Goal: Information Seeking & Learning: Find specific fact

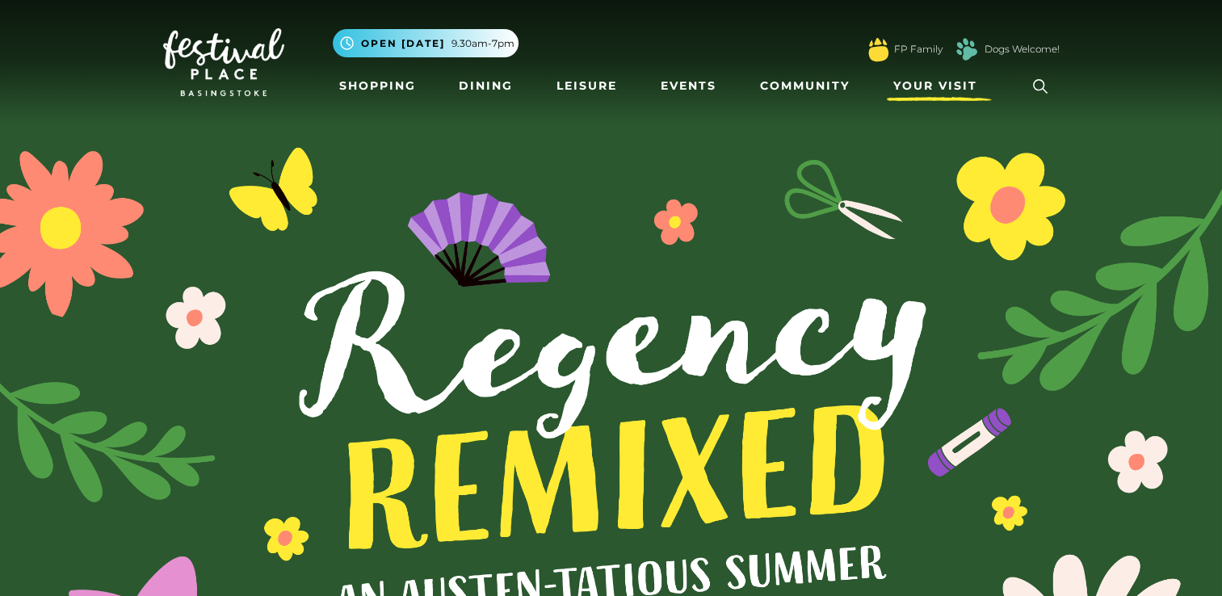
click at [959, 81] on span "Your Visit" at bounding box center [936, 86] width 84 height 17
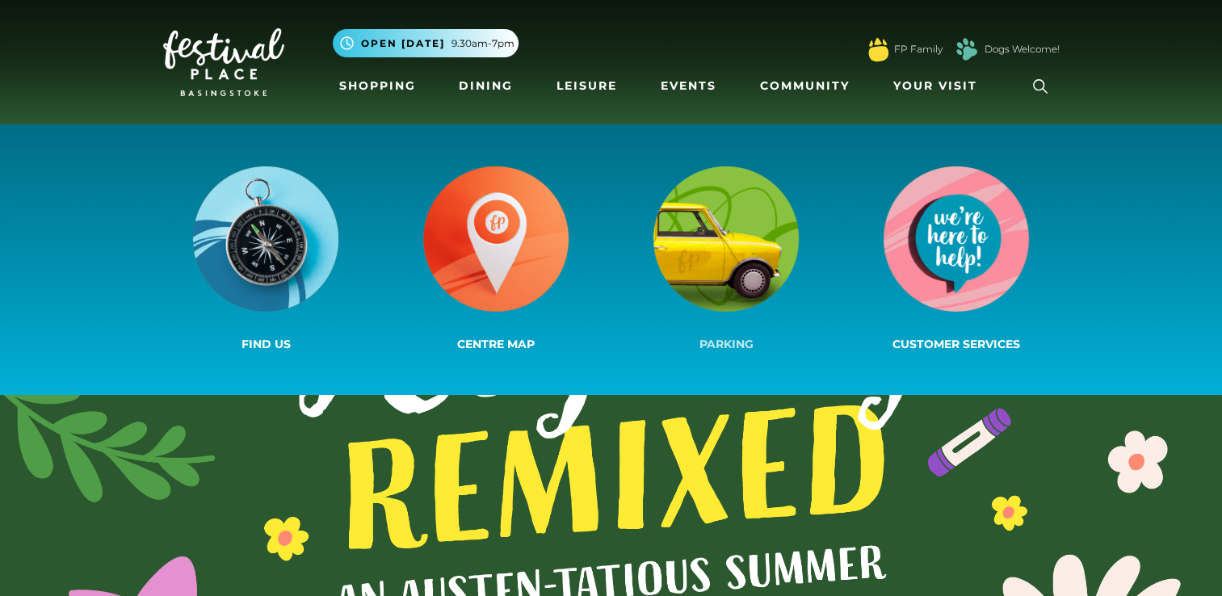
click at [729, 238] on img at bounding box center [726, 238] width 145 height 145
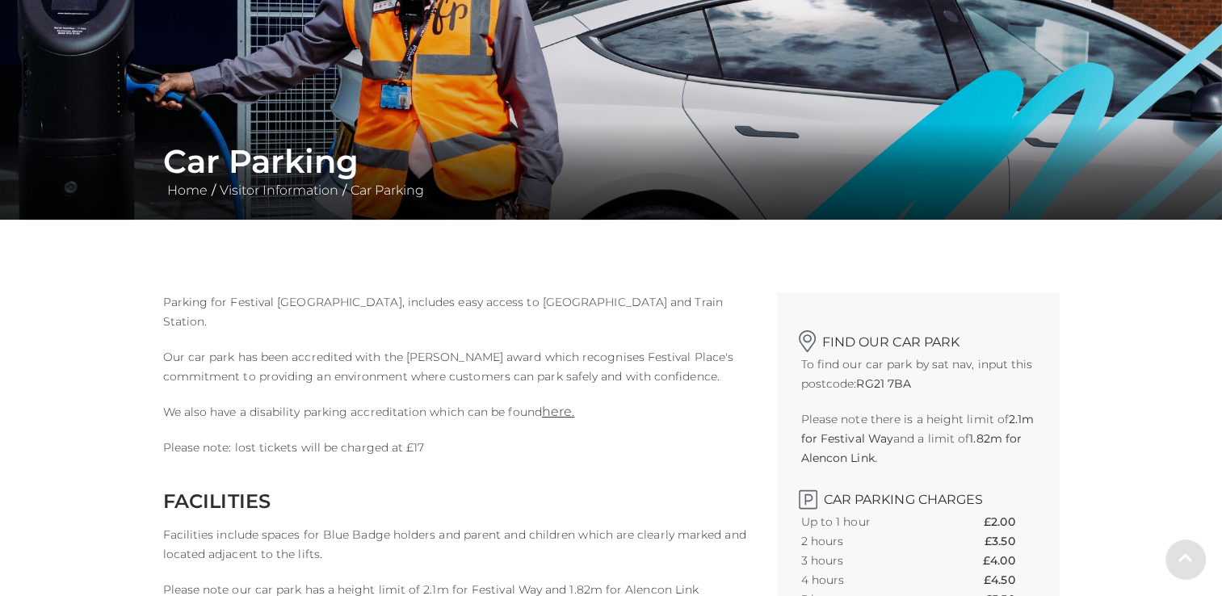
scroll to position [323, 0]
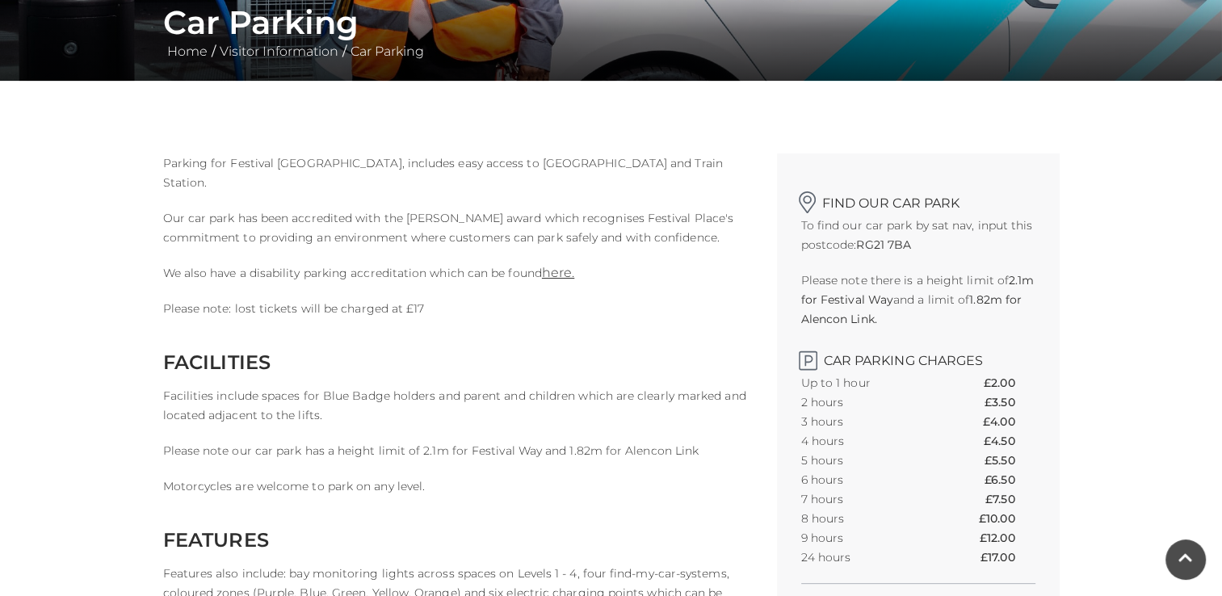
click at [830, 517] on th "8 hours" at bounding box center [865, 518] width 129 height 19
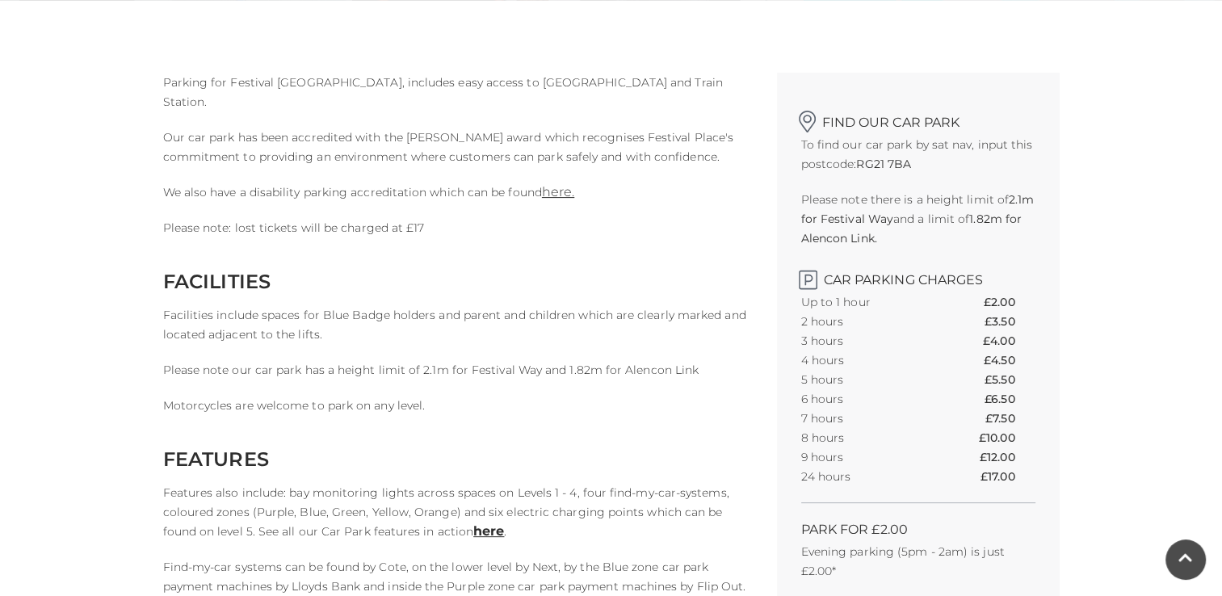
scroll to position [566, 0]
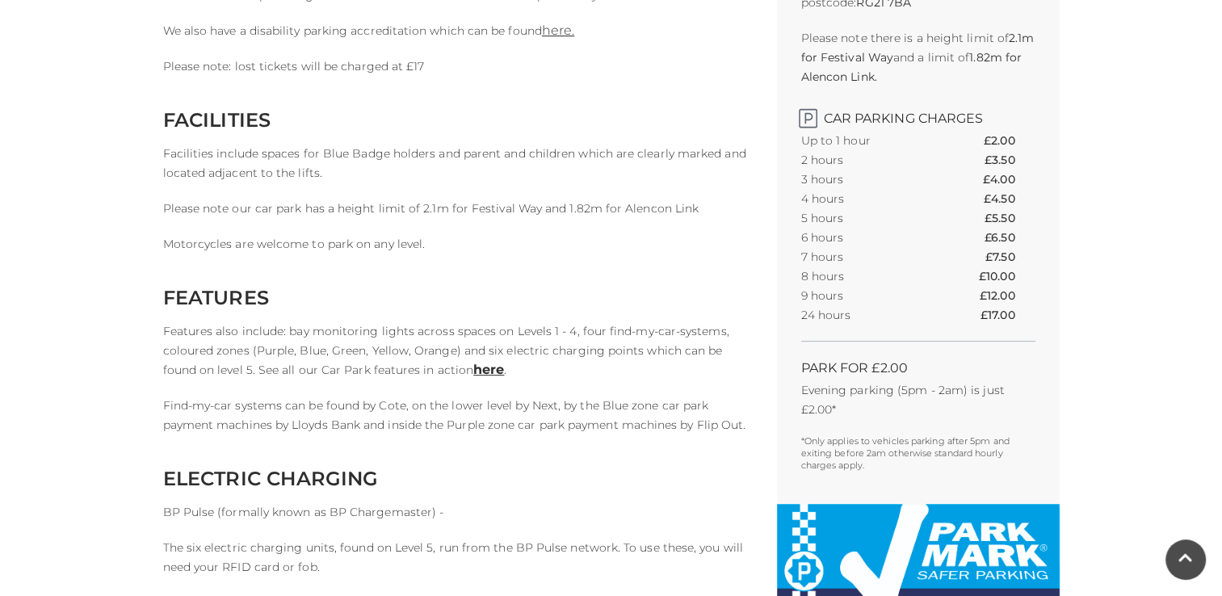
click at [912, 389] on p "Evening parking (5pm - 2am) is just £2.00*" at bounding box center [918, 400] width 234 height 39
click at [1019, 394] on p "Evening parking (5pm - 2am) is just £2.00*" at bounding box center [918, 400] width 234 height 39
click at [995, 236] on th "£6.50" at bounding box center [1010, 237] width 50 height 19
